Goal: Navigation & Orientation: Understand site structure

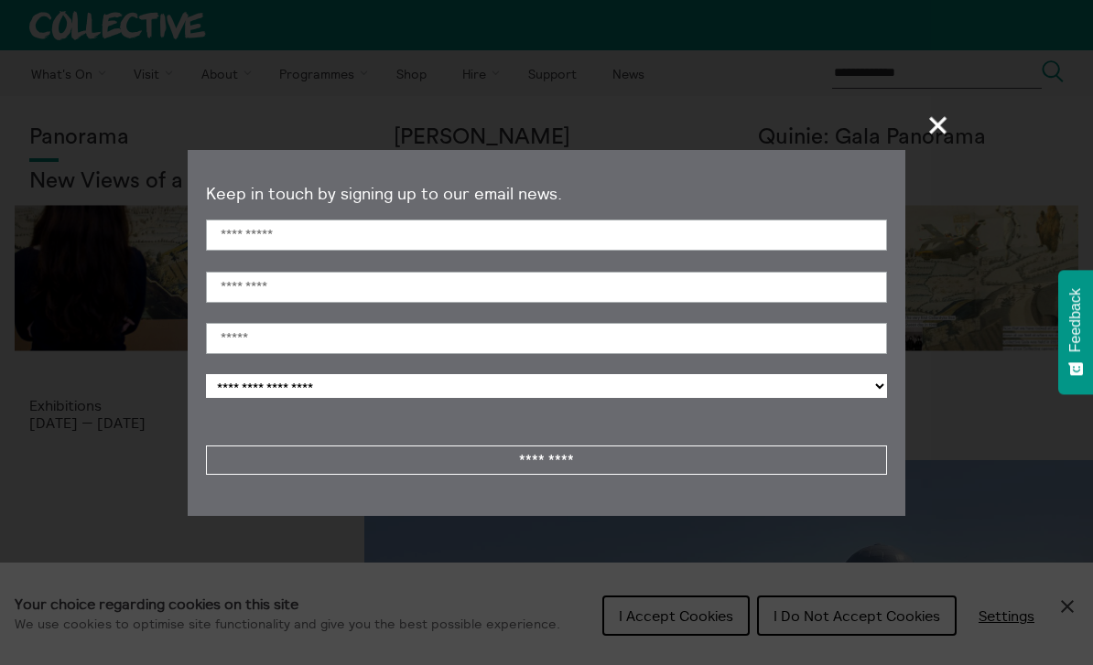
click at [933, 128] on span "+" at bounding box center [938, 125] width 54 height 54
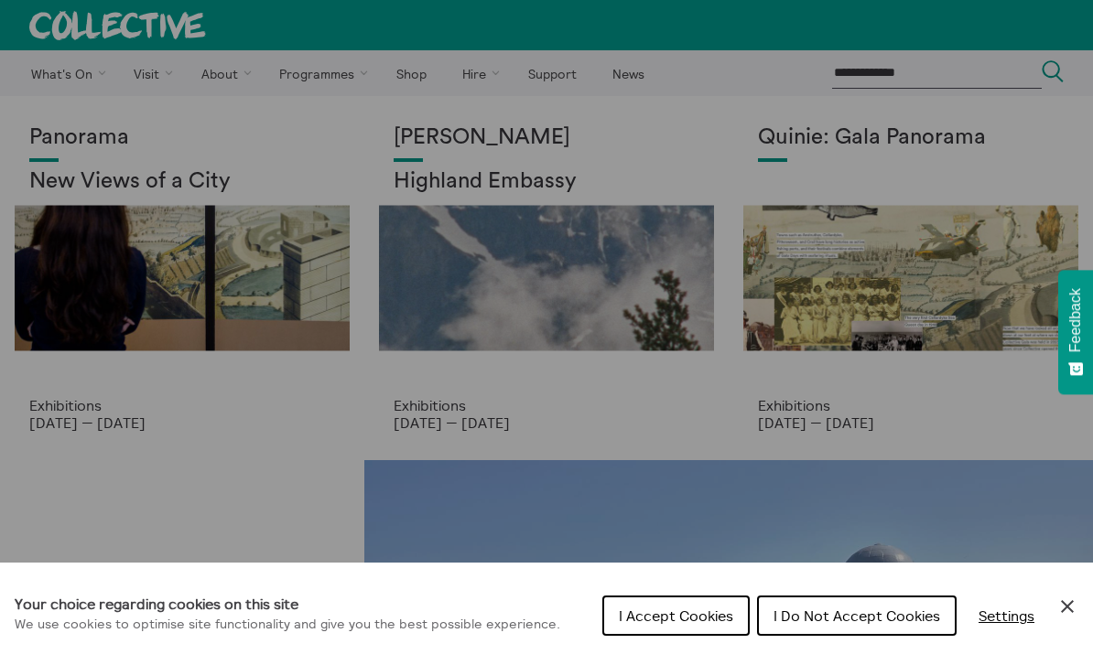
click at [697, 619] on span "I Accept Cookies" at bounding box center [676, 616] width 114 height 18
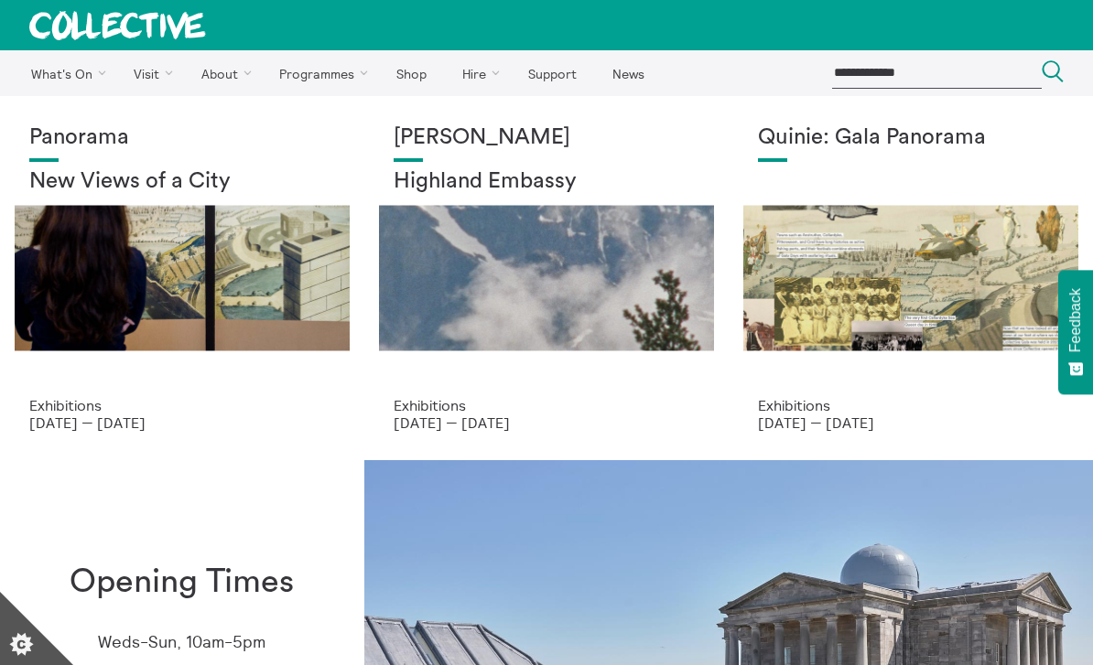
click at [0, 0] on link "About Us" at bounding box center [0, 0] width 0 height 0
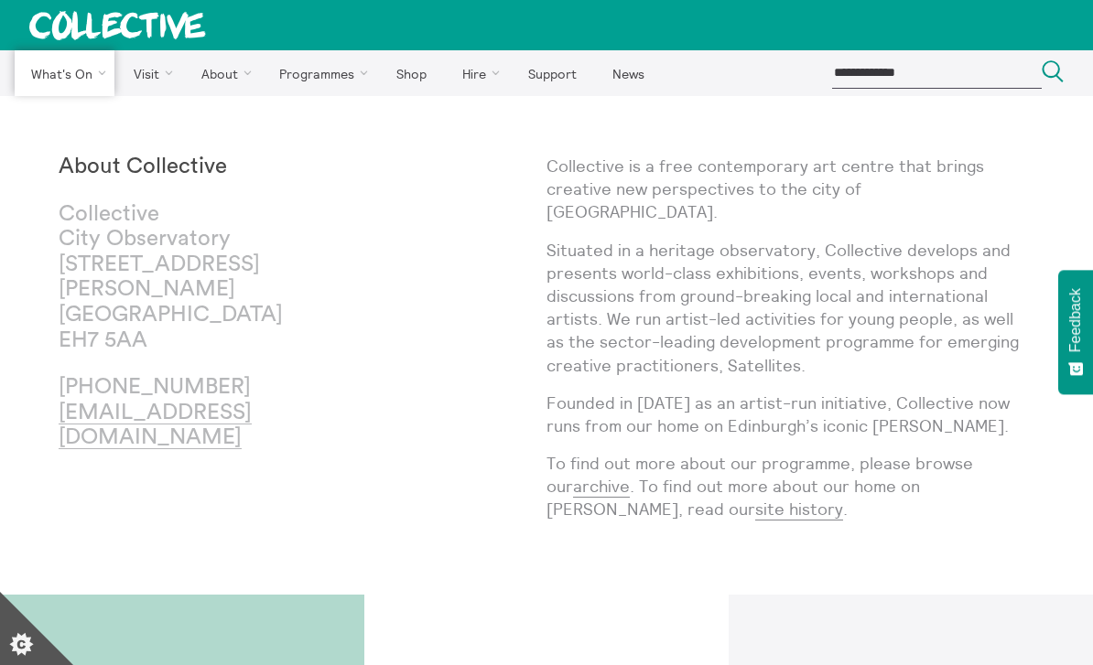
click at [0, 0] on link "Exhibitions" at bounding box center [0, 0] width 0 height 0
